Goal: Information Seeking & Learning: Check status

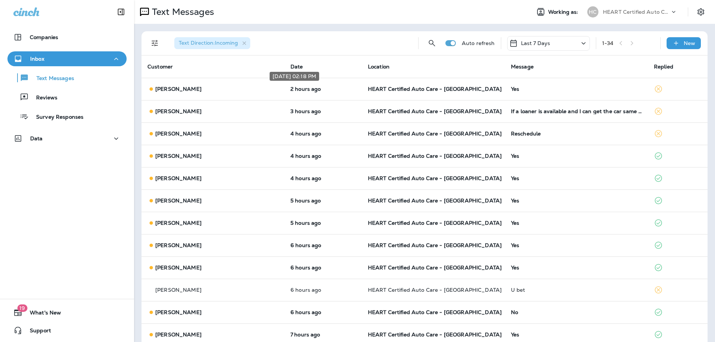
click at [291, 85] on div "[DATE] 02:18 PM" at bounding box center [294, 78] width 51 height 15
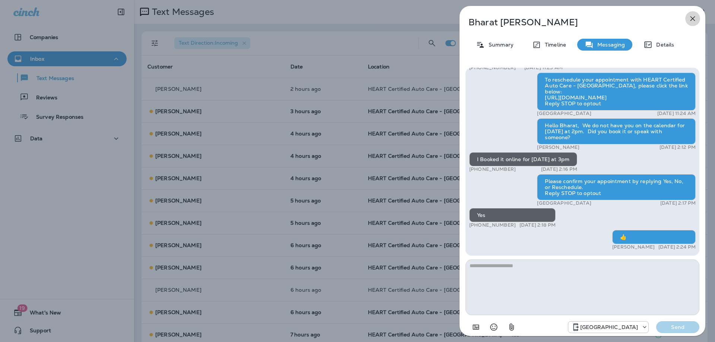
click at [693, 21] on icon "button" at bounding box center [692, 18] width 9 height 9
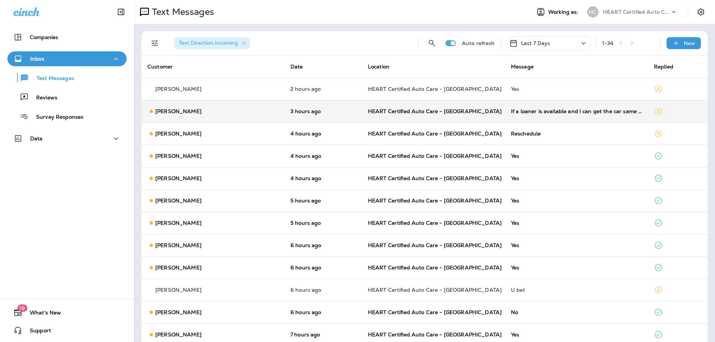
click at [290, 117] on td "3 hours ago" at bounding box center [323, 111] width 77 height 22
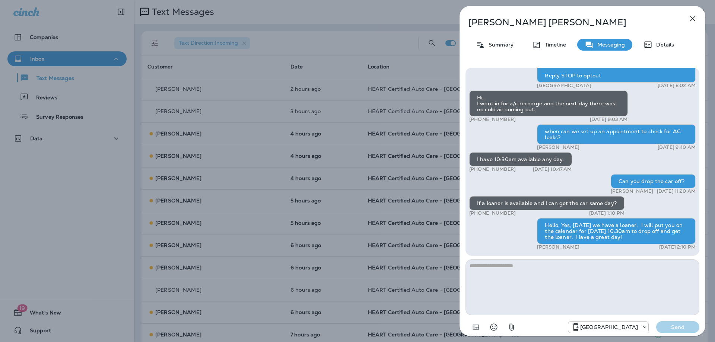
click at [689, 18] on icon "button" at bounding box center [692, 18] width 9 height 9
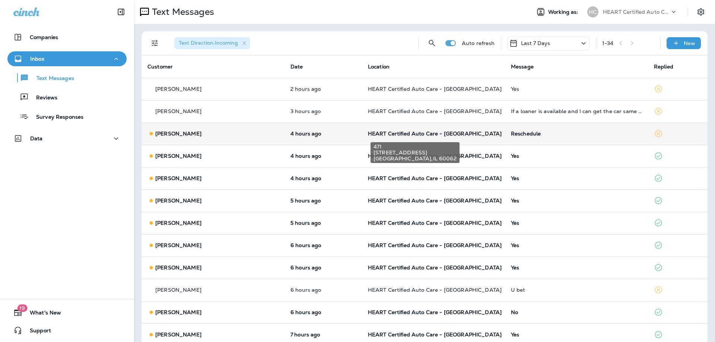
click at [424, 136] on span "HEART Certified Auto Care - [GEOGRAPHIC_DATA]" at bounding box center [435, 133] width 134 height 7
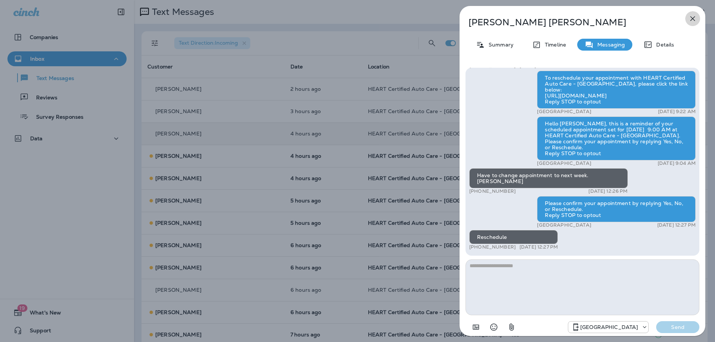
click at [696, 19] on icon "button" at bounding box center [692, 18] width 9 height 9
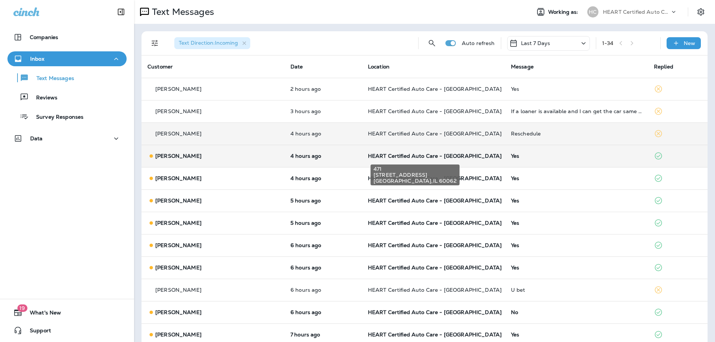
click at [443, 156] on span "HEART Certified Auto Care - [GEOGRAPHIC_DATA]" at bounding box center [435, 156] width 134 height 7
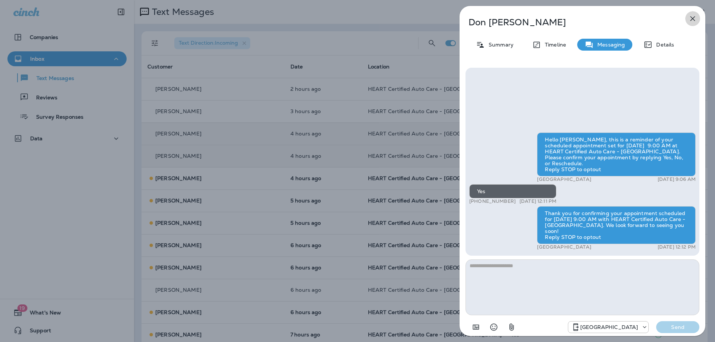
click at [696, 17] on icon "button" at bounding box center [692, 18] width 9 height 9
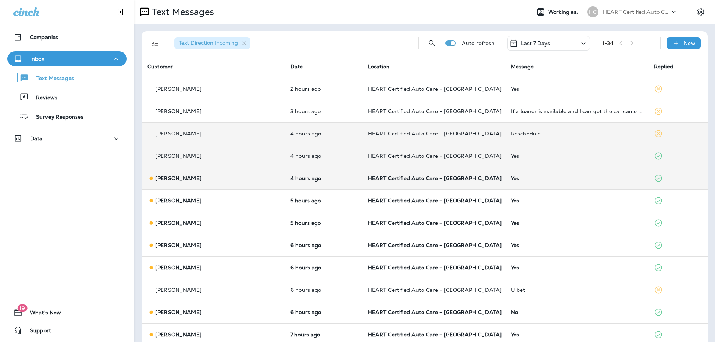
click at [343, 175] on td "4 hours ago" at bounding box center [323, 178] width 77 height 22
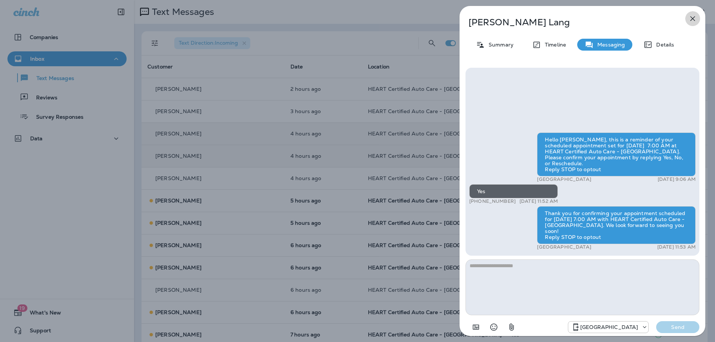
click at [697, 20] on icon "button" at bounding box center [692, 18] width 9 height 9
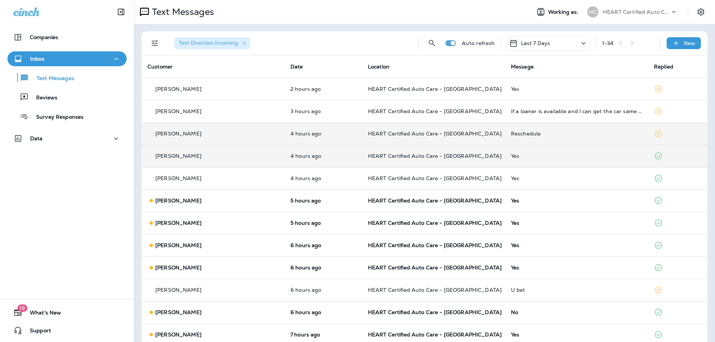
click at [423, 207] on td "HEART Certified Auto Care - [GEOGRAPHIC_DATA]" at bounding box center [433, 201] width 143 height 22
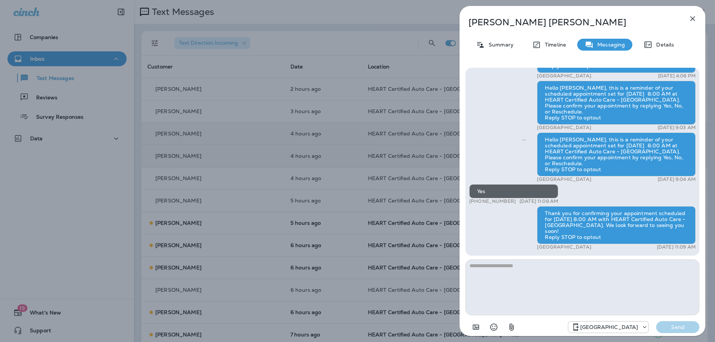
click at [691, 18] on icon "button" at bounding box center [692, 18] width 9 height 9
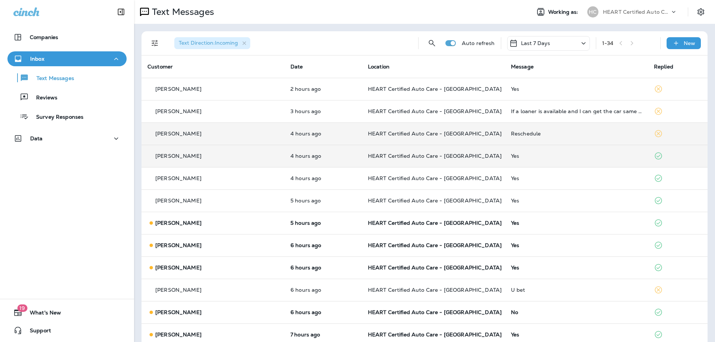
click at [370, 223] on span "HEART Certified Auto Care - [GEOGRAPHIC_DATA]" at bounding box center [435, 223] width 134 height 7
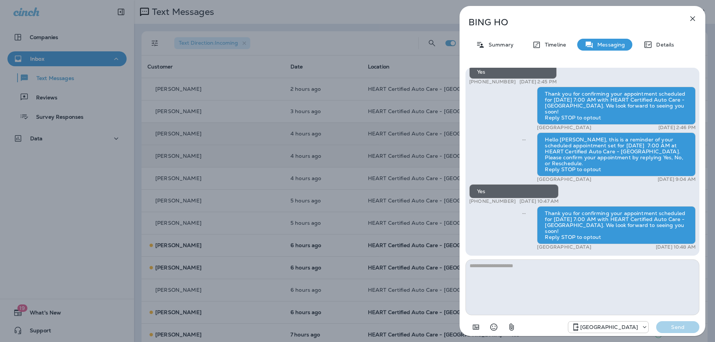
click at [690, 22] on icon "button" at bounding box center [692, 18] width 9 height 9
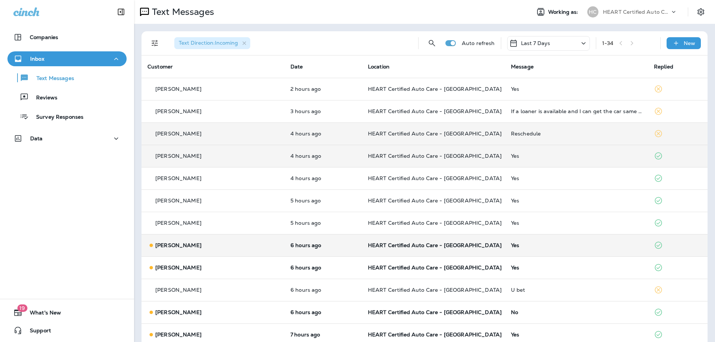
click at [446, 251] on td "HEART Certified Auto Care - [GEOGRAPHIC_DATA]" at bounding box center [433, 245] width 143 height 22
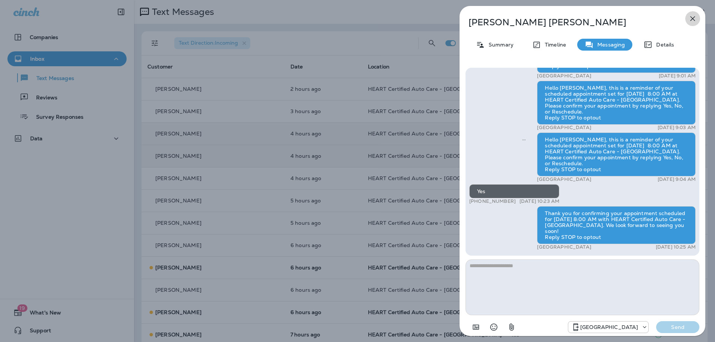
click at [697, 19] on icon "button" at bounding box center [692, 18] width 9 height 9
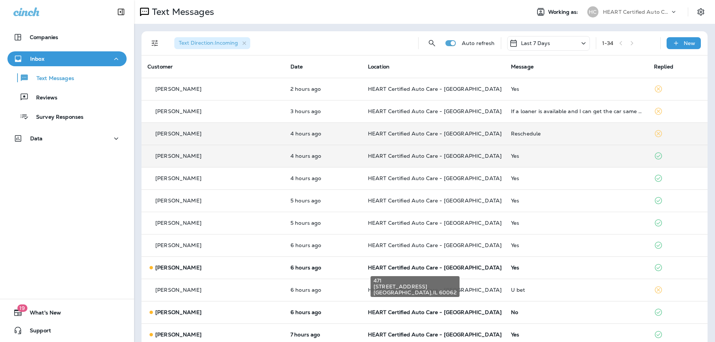
click at [414, 270] on span "HEART Certified Auto Care - [GEOGRAPHIC_DATA]" at bounding box center [435, 268] width 134 height 7
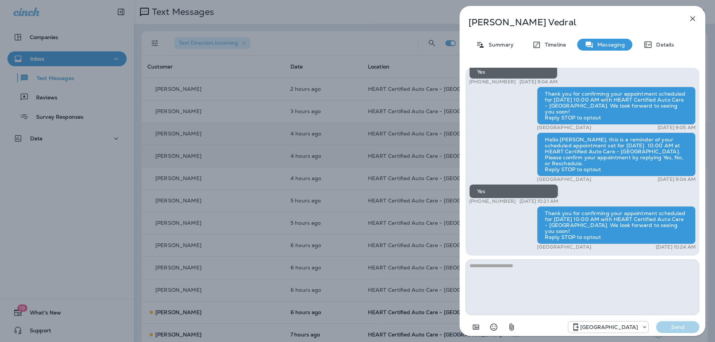
click at [692, 19] on icon "button" at bounding box center [692, 18] width 9 height 9
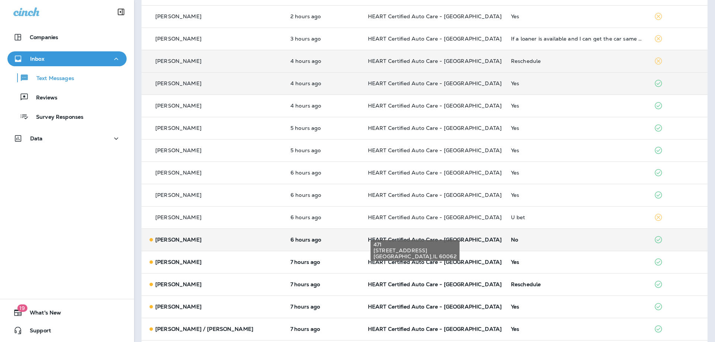
scroll to position [75, 0]
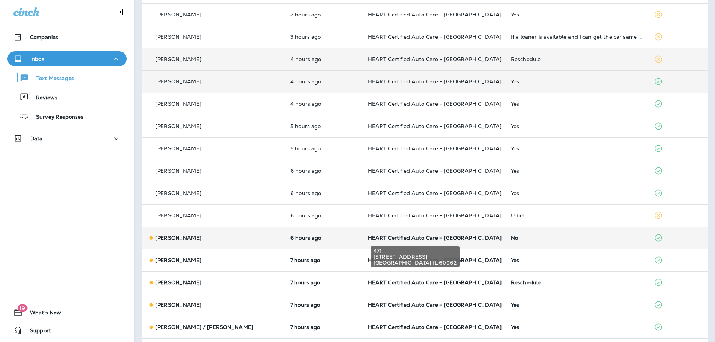
click at [416, 238] on span "HEART Certified Auto Care - [GEOGRAPHIC_DATA]" at bounding box center [435, 238] width 134 height 7
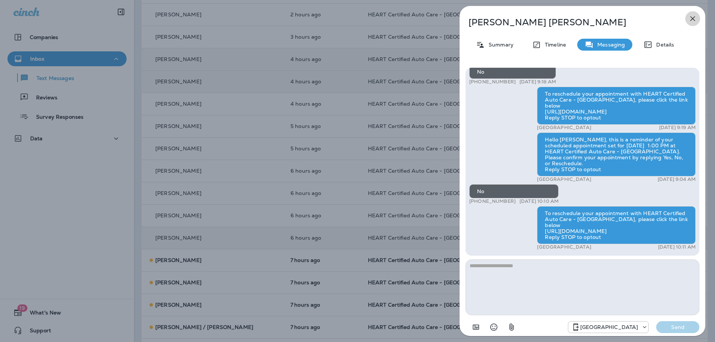
drag, startPoint x: 691, startPoint y: 18, endPoint x: 440, endPoint y: 171, distance: 293.5
click at [686, 21] on button "button" at bounding box center [692, 18] width 15 height 15
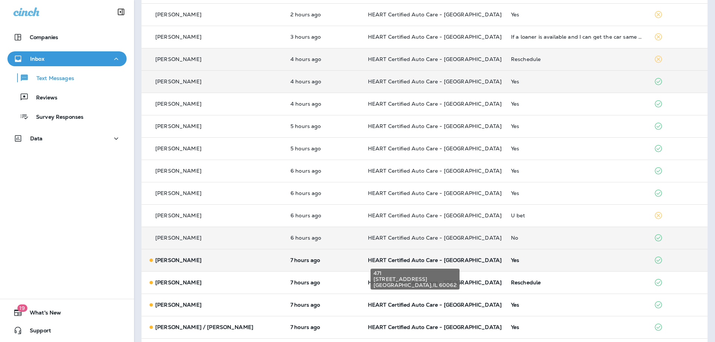
click at [376, 259] on span "HEART Certified Auto Care - [GEOGRAPHIC_DATA]" at bounding box center [435, 260] width 134 height 7
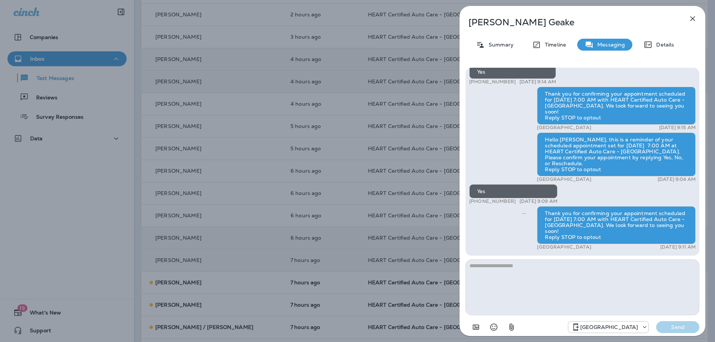
click at [694, 22] on icon "button" at bounding box center [692, 18] width 9 height 9
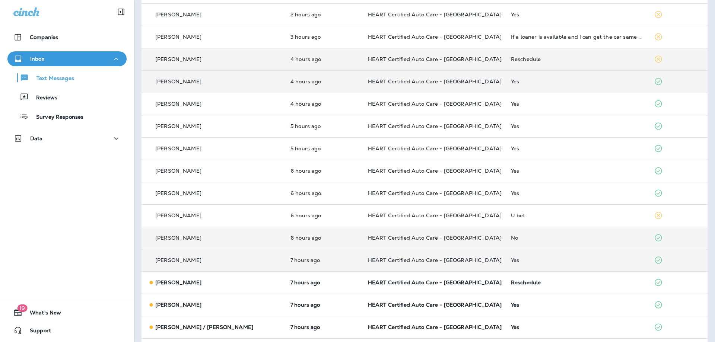
click at [394, 287] on td "HEART Certified Auto Care - [GEOGRAPHIC_DATA]" at bounding box center [433, 283] width 143 height 22
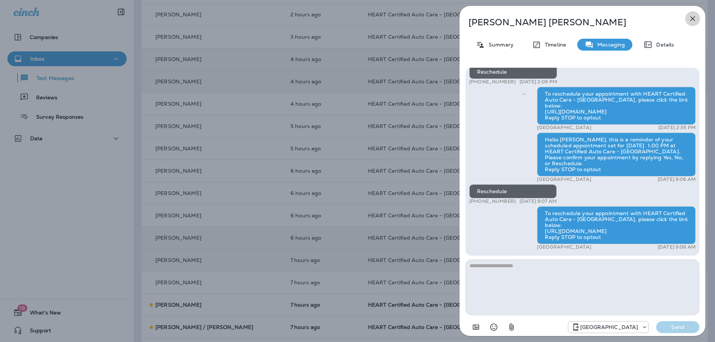
click at [688, 17] on icon "button" at bounding box center [692, 18] width 9 height 9
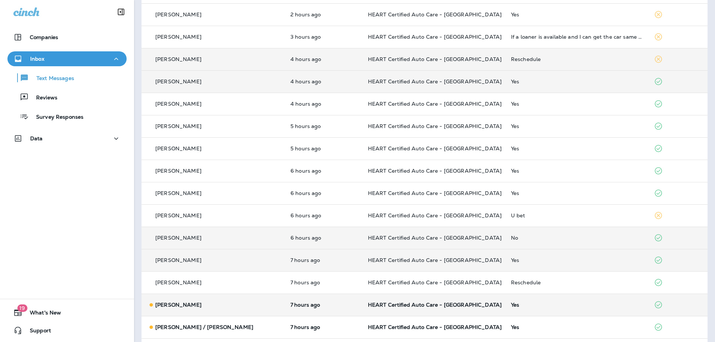
click at [397, 311] on td "HEART Certified Auto Care - [GEOGRAPHIC_DATA]" at bounding box center [433, 305] width 143 height 22
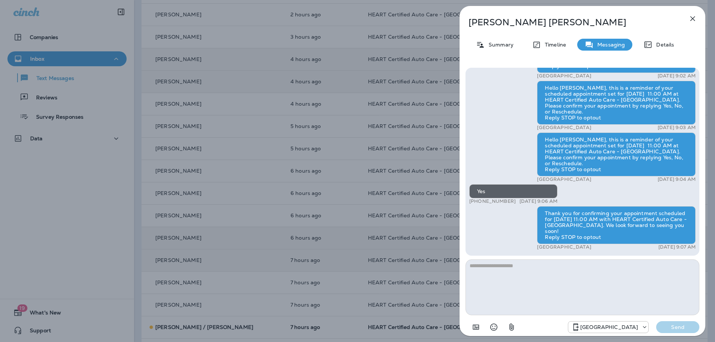
click at [687, 21] on button "button" at bounding box center [692, 18] width 15 height 15
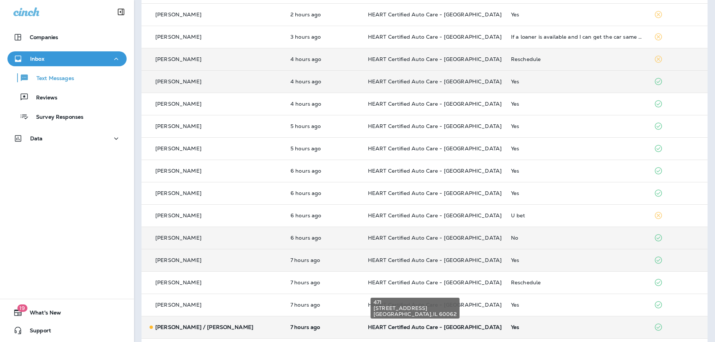
click at [402, 325] on span "HEART Certified Auto Care - [GEOGRAPHIC_DATA]" at bounding box center [435, 327] width 134 height 7
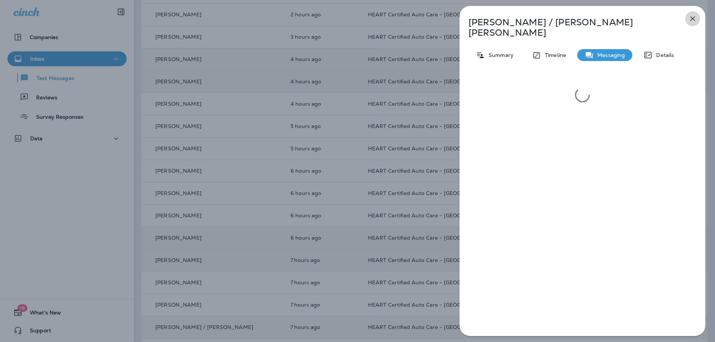
click at [694, 14] on button "button" at bounding box center [692, 18] width 15 height 15
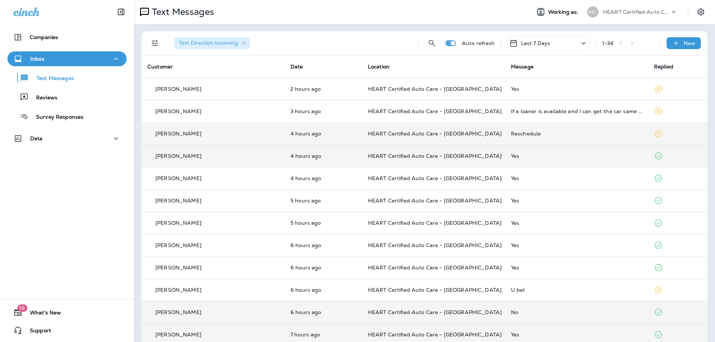
click at [630, 41] on div "1 - 34" at bounding box center [628, 43] width 52 height 11
click at [618, 43] on div "1 - 34" at bounding box center [628, 43] width 52 height 11
click at [39, 100] on p "Reviews" at bounding box center [43, 98] width 29 height 7
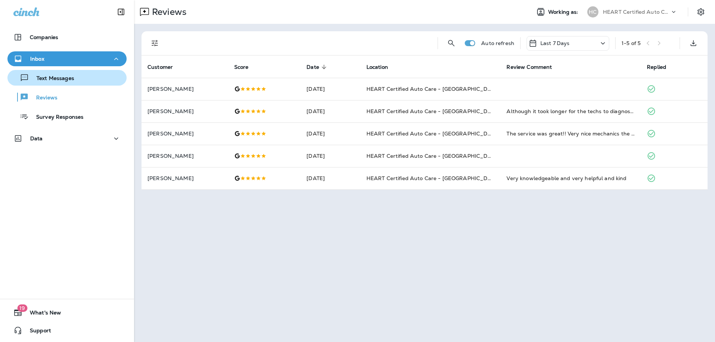
click at [58, 78] on p "Text Messages" at bounding box center [51, 78] width 45 height 7
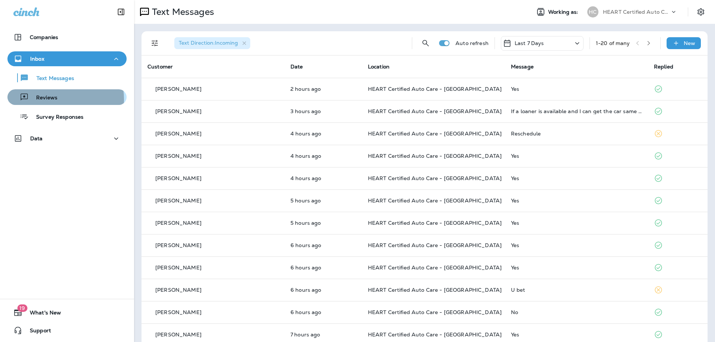
click at [48, 99] on p "Reviews" at bounding box center [43, 98] width 29 height 7
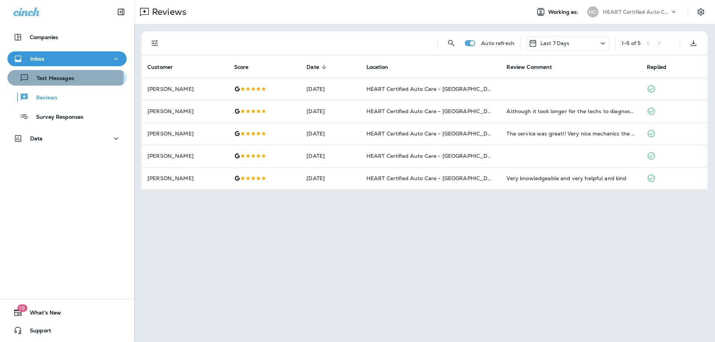
click at [56, 77] on p "Text Messages" at bounding box center [51, 78] width 45 height 7
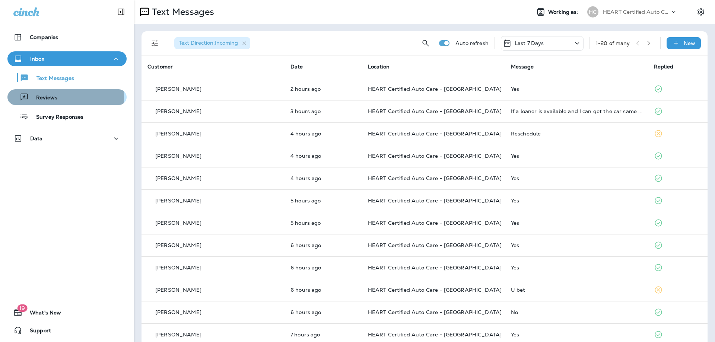
click at [53, 98] on p "Reviews" at bounding box center [43, 98] width 29 height 7
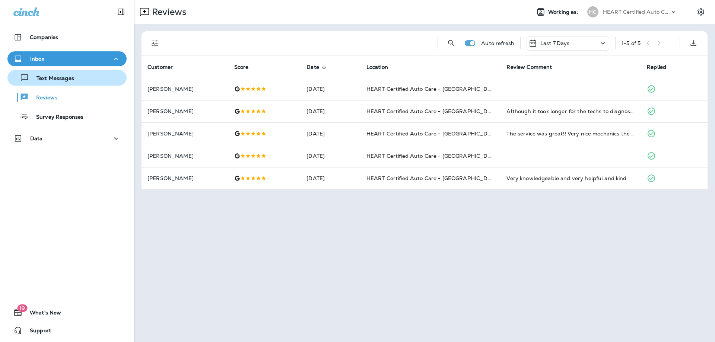
click at [47, 77] on p "Text Messages" at bounding box center [51, 78] width 45 height 7
